Goal: Task Accomplishment & Management: Manage account settings

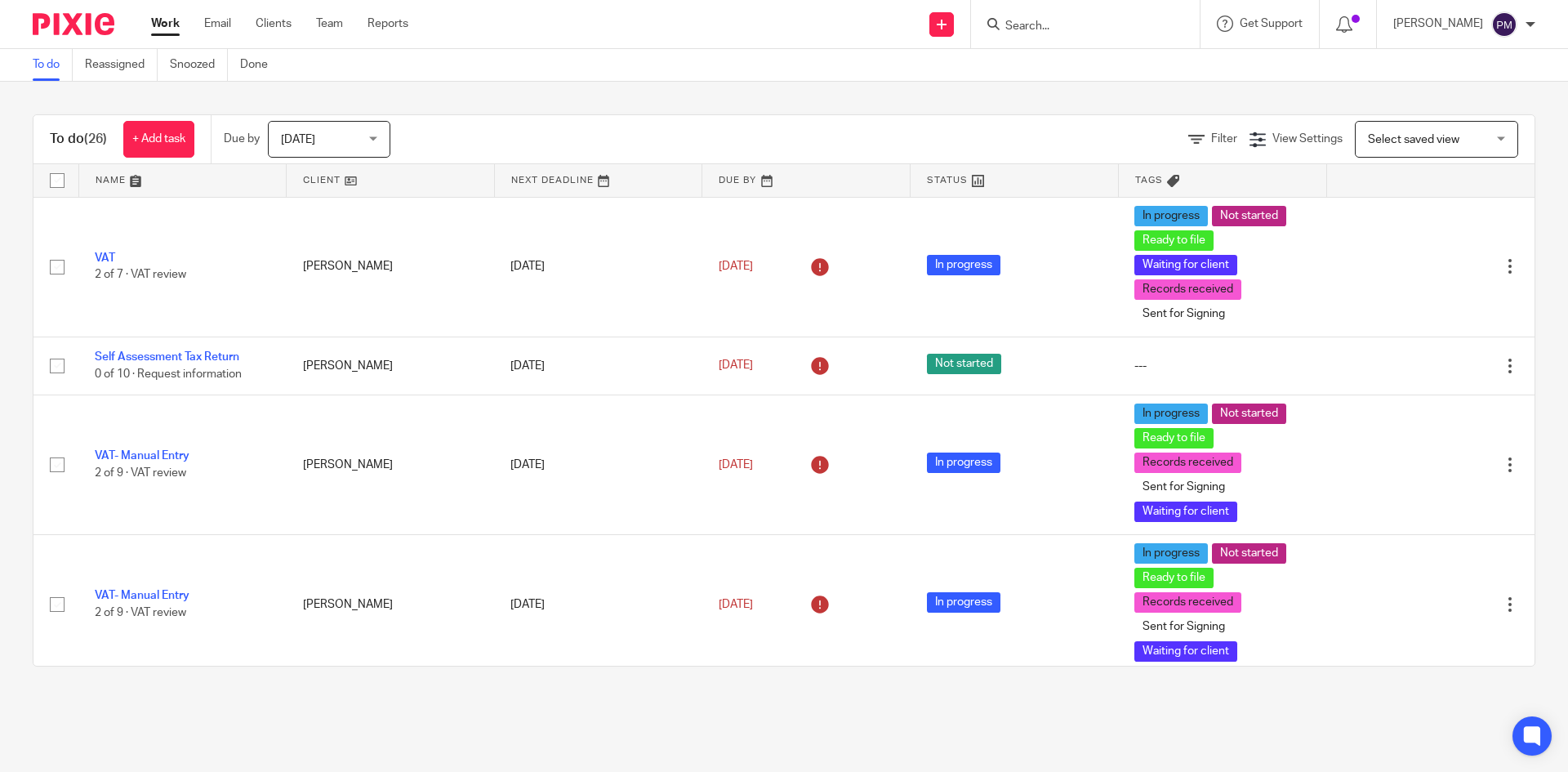
click at [1068, 21] on input "Search" at bounding box center [1077, 27] width 147 height 15
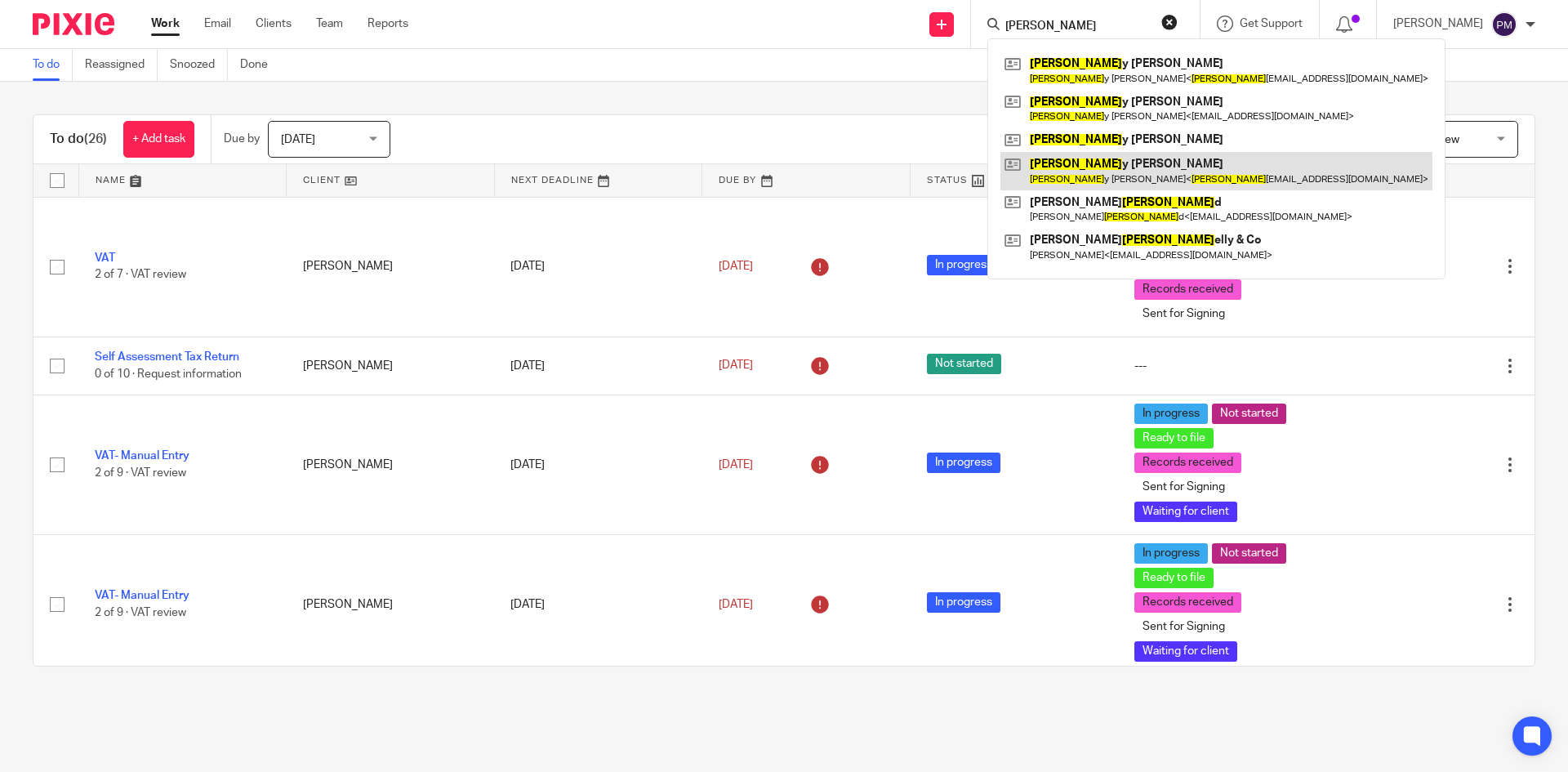
type input "barr"
click at [1109, 181] on link at bounding box center [1216, 171] width 432 height 38
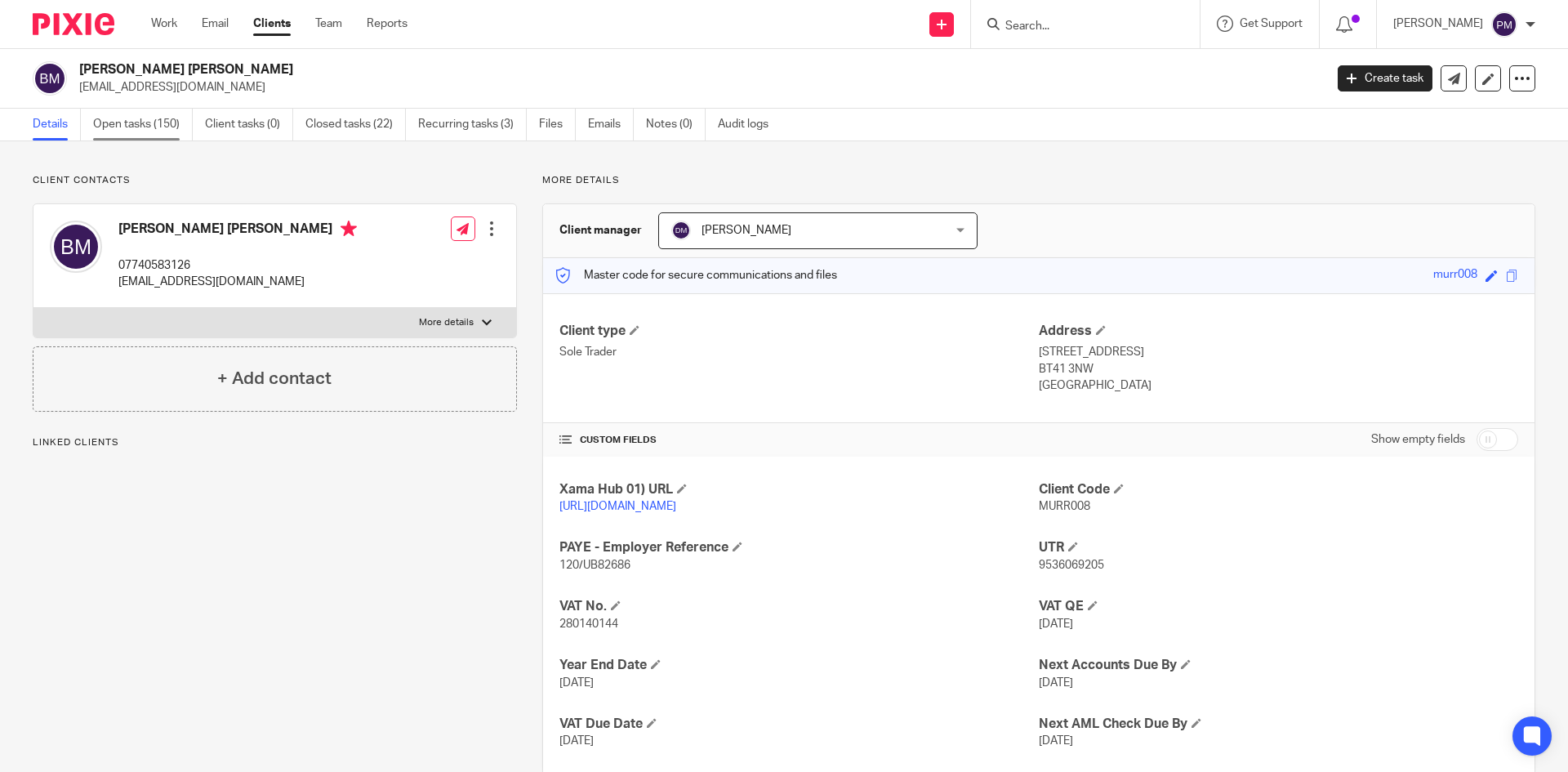
click at [130, 121] on link "Open tasks (150)" at bounding box center [143, 125] width 100 height 32
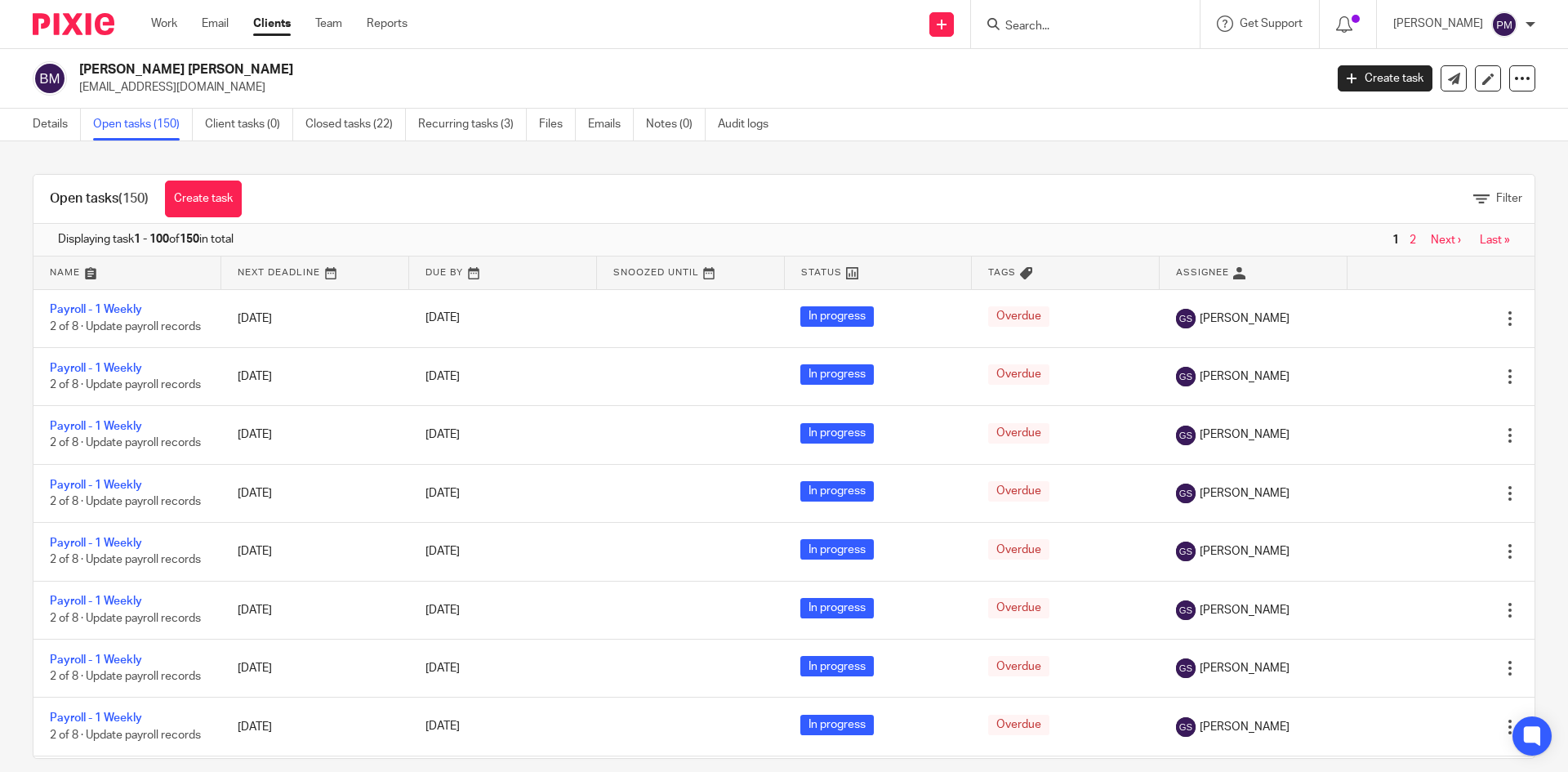
click at [1479, 238] on link "Last »" at bounding box center [1494, 240] width 30 height 11
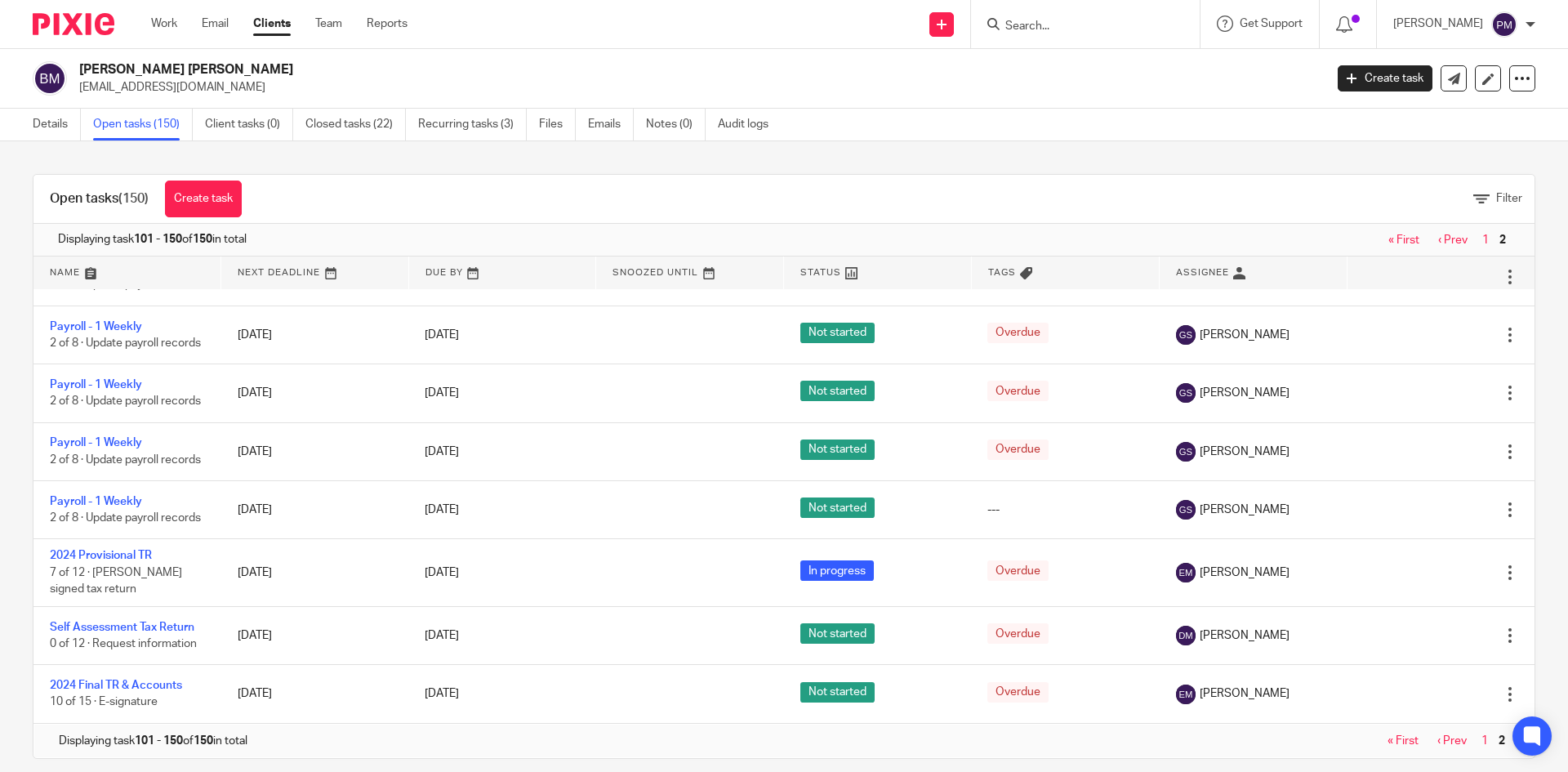
scroll to position [3111, 0]
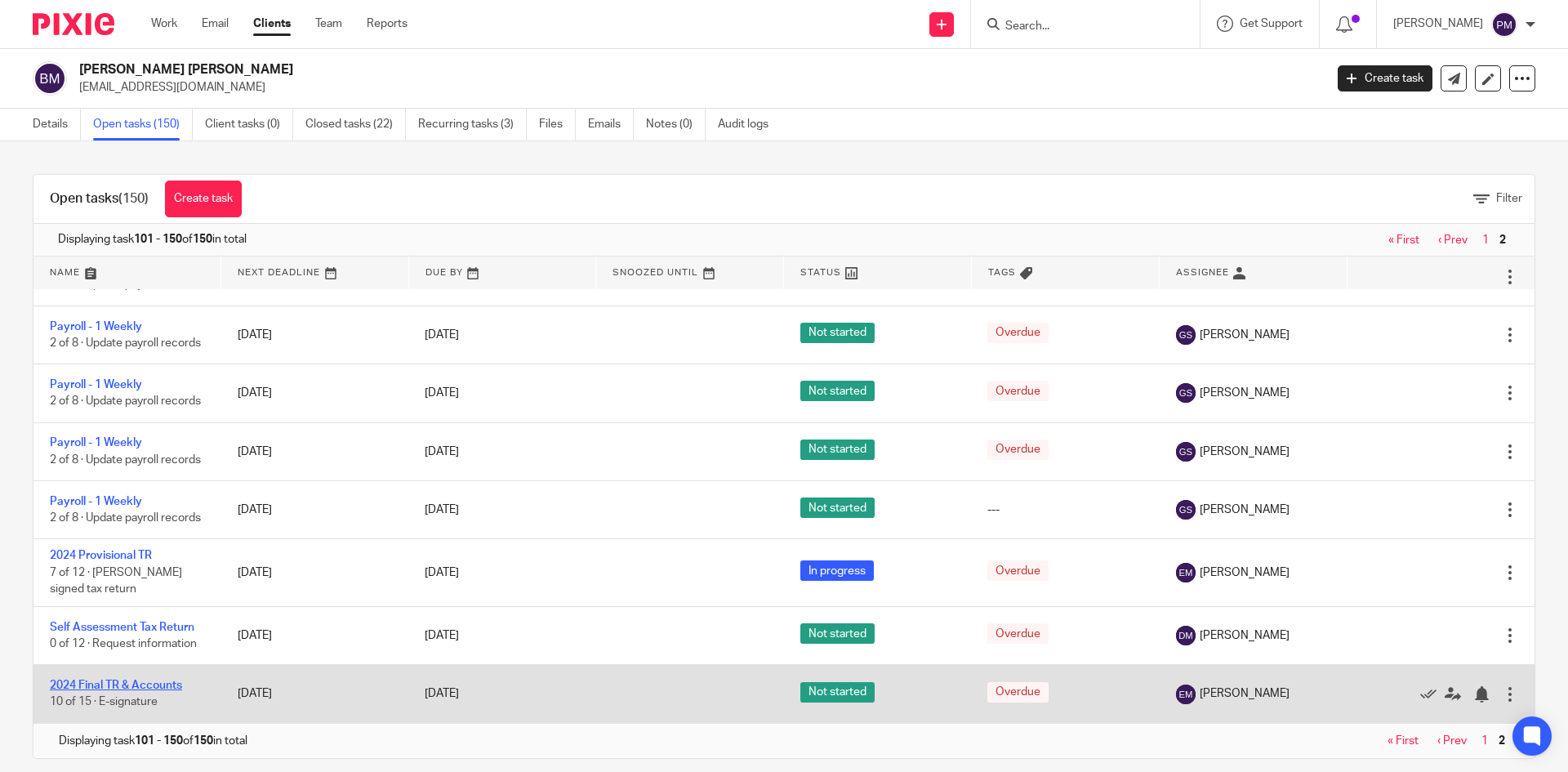
click at [126, 682] on link "2024 Final TR & Accounts" at bounding box center [115, 685] width 132 height 11
